Goal: Transaction & Acquisition: Purchase product/service

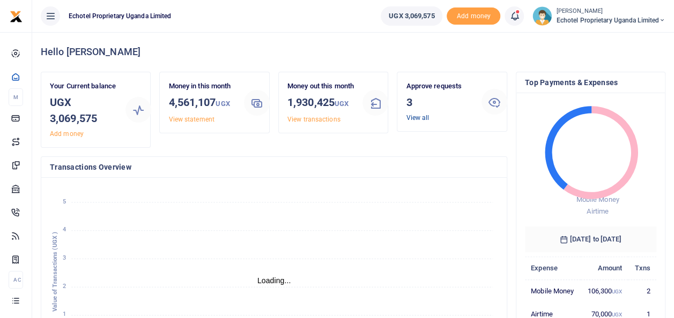
click at [426, 116] on link "View all" at bounding box center [417, 118] width 23 height 8
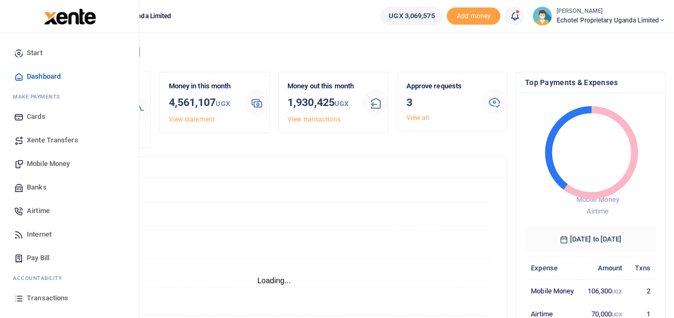
click at [61, 162] on span "Mobile Money" at bounding box center [48, 164] width 43 height 11
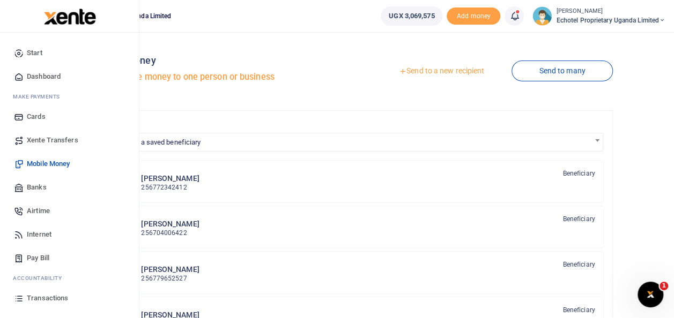
click at [43, 163] on span "Mobile Money" at bounding box center [48, 164] width 43 height 11
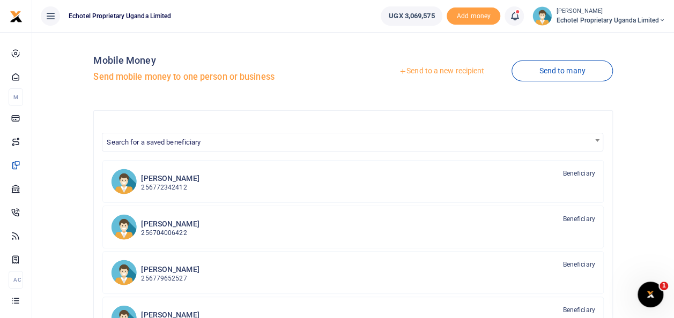
click at [453, 69] on link "Send to a new recipient" at bounding box center [441, 71] width 140 height 19
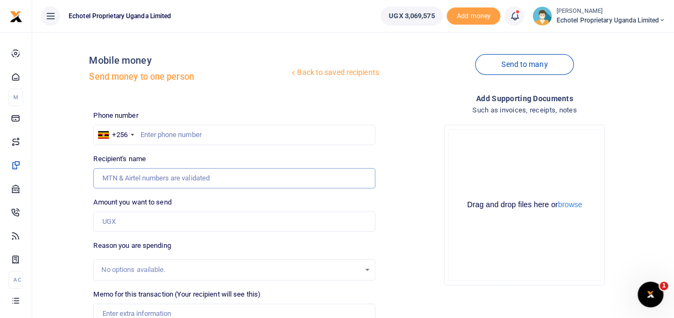
click at [138, 178] on input "Recipient's name" at bounding box center [233, 178] width 281 height 20
type input "Ronald Kugonza"
drag, startPoint x: 159, startPoint y: 178, endPoint x: 72, endPoint y: 177, distance: 86.3
click at [72, 177] on div "Back to saved recipients Mobile money Send money to one person Send to many Pho…" at bounding box center [352, 240] width 633 height 398
type input "Ronald Kugonza"
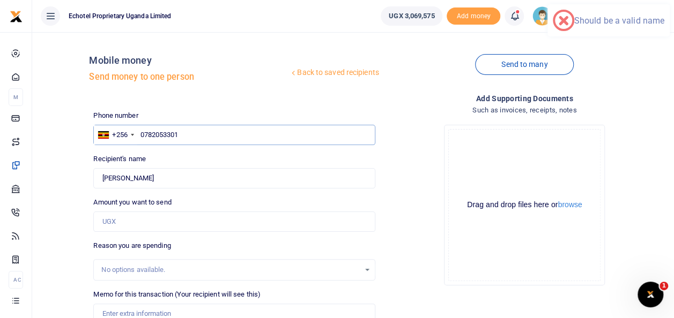
click at [144, 136] on input "0782053301" at bounding box center [233, 135] width 281 height 20
type input "782053301"
click at [120, 224] on input "Amount you want to send" at bounding box center [233, 222] width 281 height 20
type input "50,000"
click at [115, 265] on div "No options available." at bounding box center [230, 270] width 258 height 11
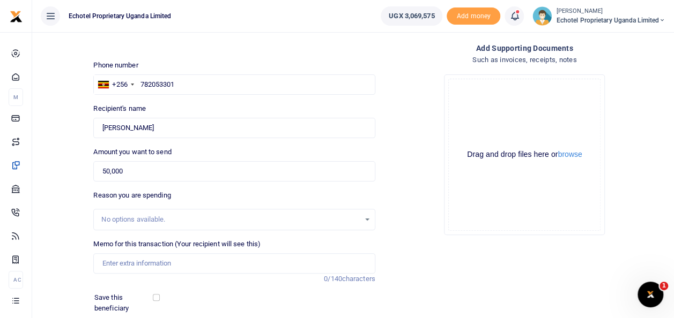
scroll to position [48, 0]
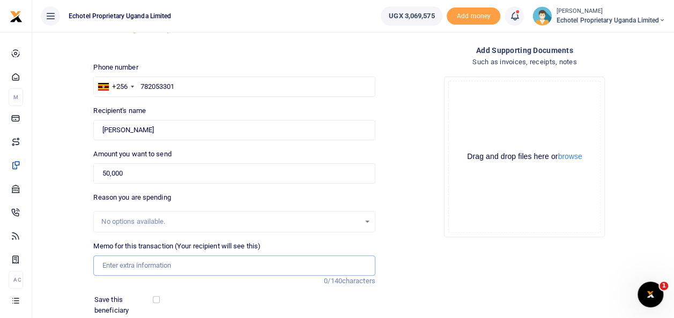
click at [118, 264] on input "Memo for this transaction (Your recipient will see this)" at bounding box center [233, 266] width 281 height 20
click at [128, 268] on input "Memo for this transaction (Your recipient will see this)" at bounding box center [233, 266] width 281 height 20
paste input "maintenance at communications house rooftop equipment room"
click at [108, 266] on input "maintenance at communications house rooftop equipment room" at bounding box center [233, 266] width 281 height 20
click at [250, 267] on input "Maintenance at communications house rooftop equipment room" at bounding box center [233, 266] width 281 height 20
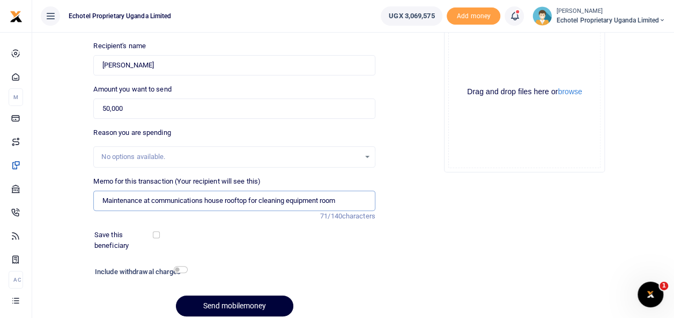
scroll to position [155, 0]
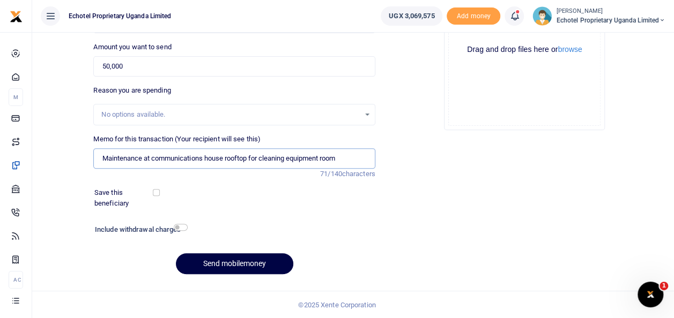
type input "Maintenance at communications house rooftop for cleaning equipment room"
click at [178, 227] on input "checkbox" at bounding box center [181, 227] width 14 height 7
checkbox input "true"
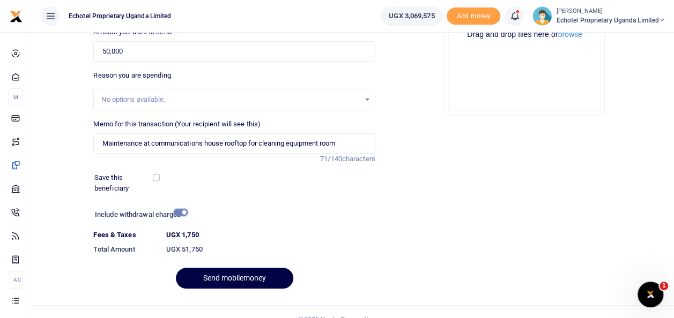
scroll to position [185, 0]
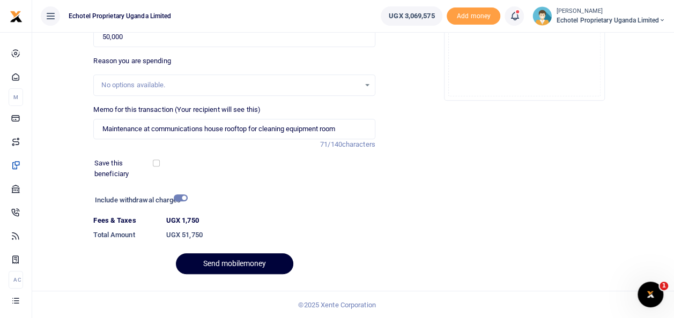
click at [233, 258] on button "Send mobilemoney" at bounding box center [234, 263] width 117 height 21
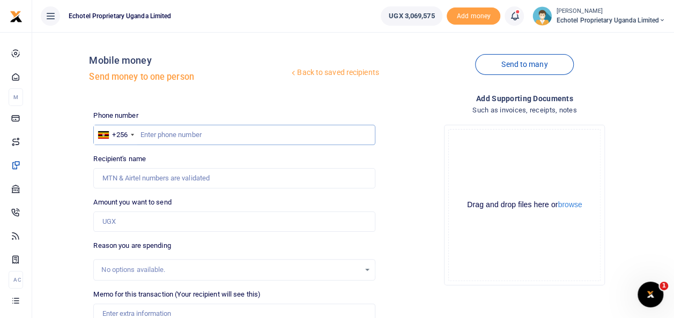
click at [181, 131] on input "text" at bounding box center [233, 135] width 281 height 20
click at [137, 172] on input "Recipient's name" at bounding box center [233, 178] width 281 height 20
type input "Walusimbi Julius Mark"
type input "Purchase of 2 dairies for Sales team"
type input "0"
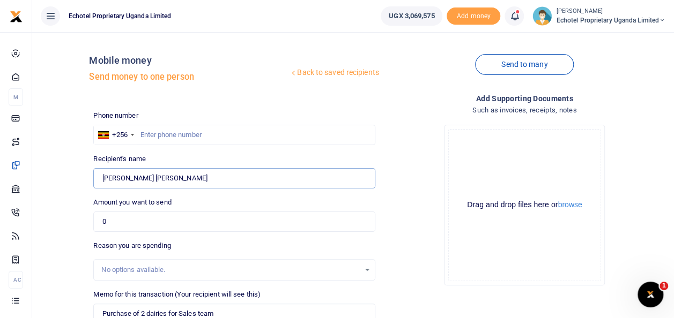
drag, startPoint x: 181, startPoint y: 179, endPoint x: 108, endPoint y: 176, distance: 73.0
click at [108, 176] on input "Walusimbi Julius Mark" at bounding box center [233, 178] width 281 height 20
click at [145, 135] on input "0774275041" at bounding box center [233, 135] width 281 height 20
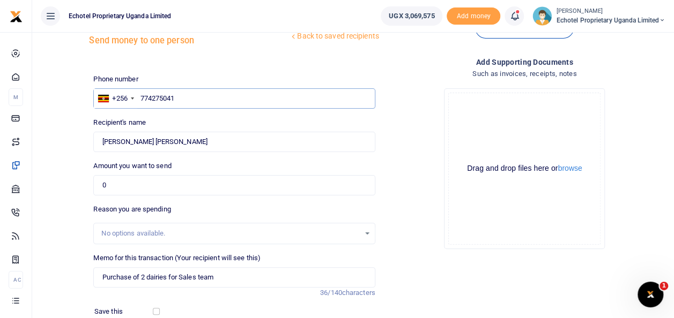
scroll to position [54, 0]
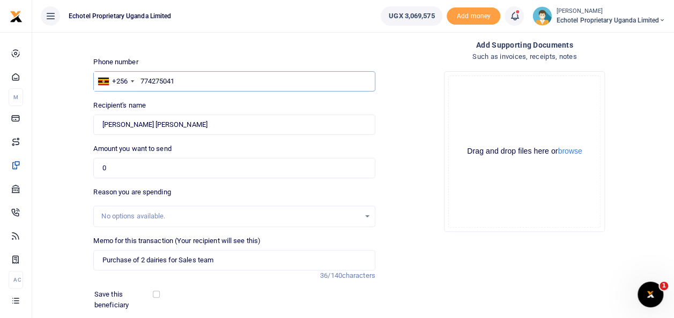
type input "774275041"
click at [115, 169] on input "0" at bounding box center [233, 168] width 281 height 20
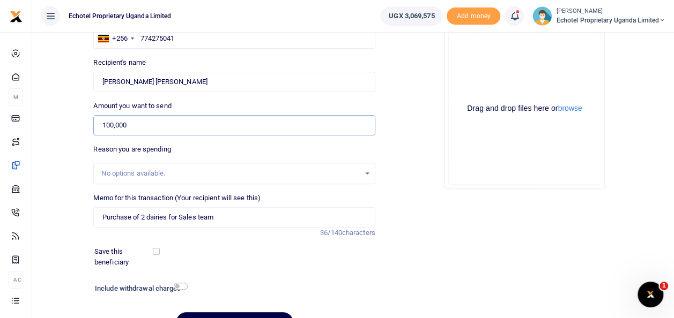
scroll to position [155, 0]
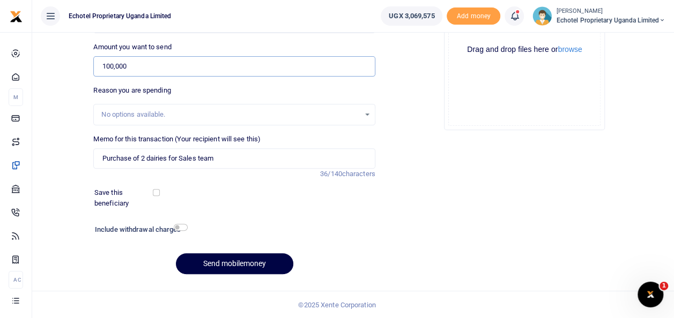
type input "100,000"
drag, startPoint x: 217, startPoint y: 158, endPoint x: 84, endPoint y: 158, distance: 132.9
click at [84, 158] on div "Back to saved recipients Mobile money Send money to one person Send to many Pho…" at bounding box center [352, 84] width 633 height 398
type input "Staff fruits"
click at [181, 232] on h6 "Include withdrawal charges" at bounding box center [139, 230] width 88 height 9
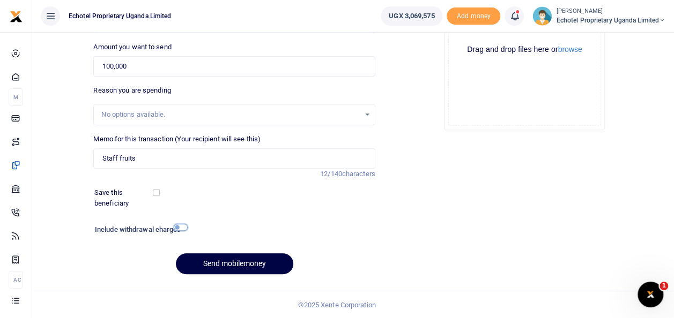
click at [181, 228] on input "checkbox" at bounding box center [181, 227] width 14 height 7
checkbox input "true"
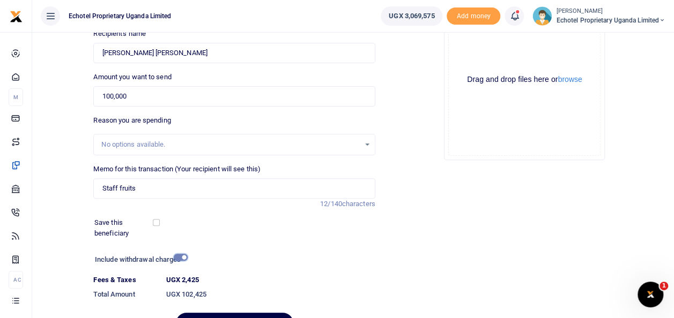
scroll to position [161, 0]
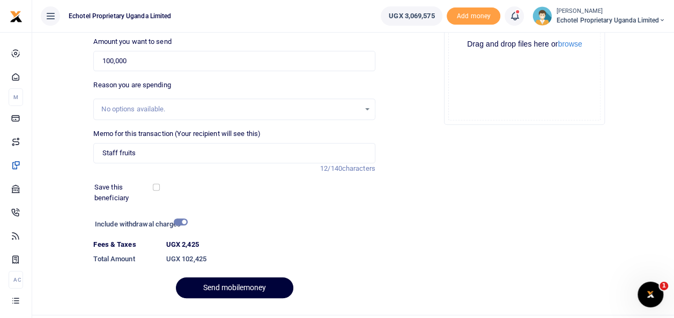
click at [248, 286] on button "Send mobilemoney" at bounding box center [234, 288] width 117 height 21
